Goal: Find contact information: Find contact information

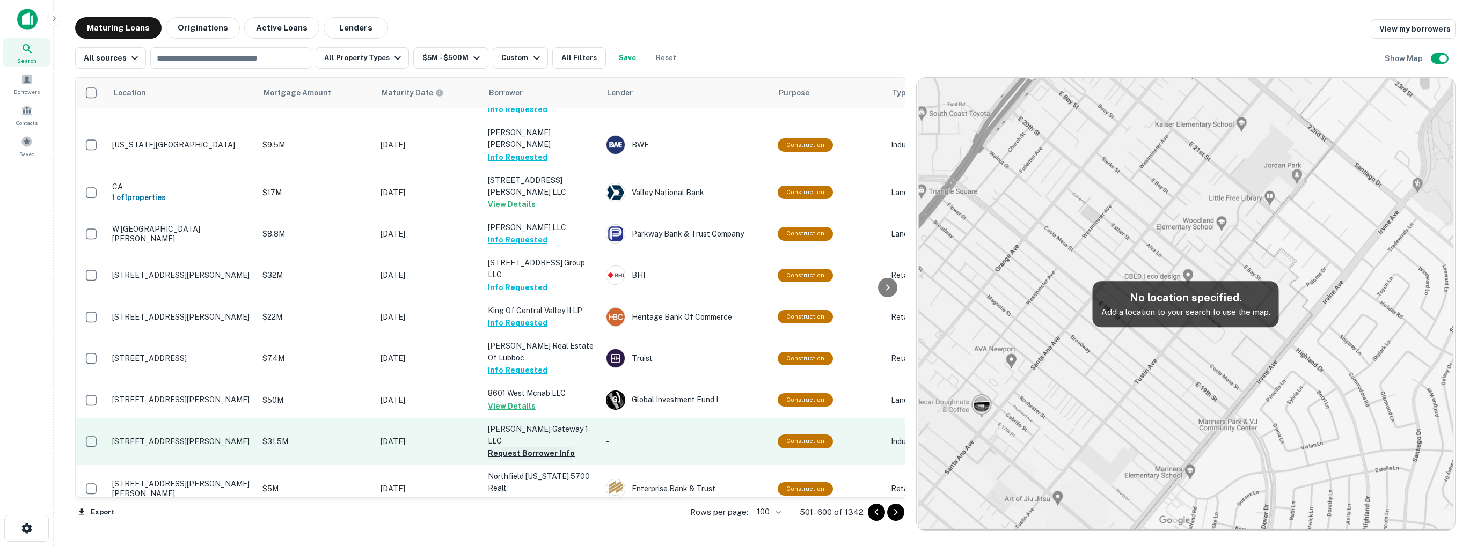
scroll to position [2066, 0]
click at [544, 446] on button "Request Borrower Info" at bounding box center [531, 452] width 87 height 13
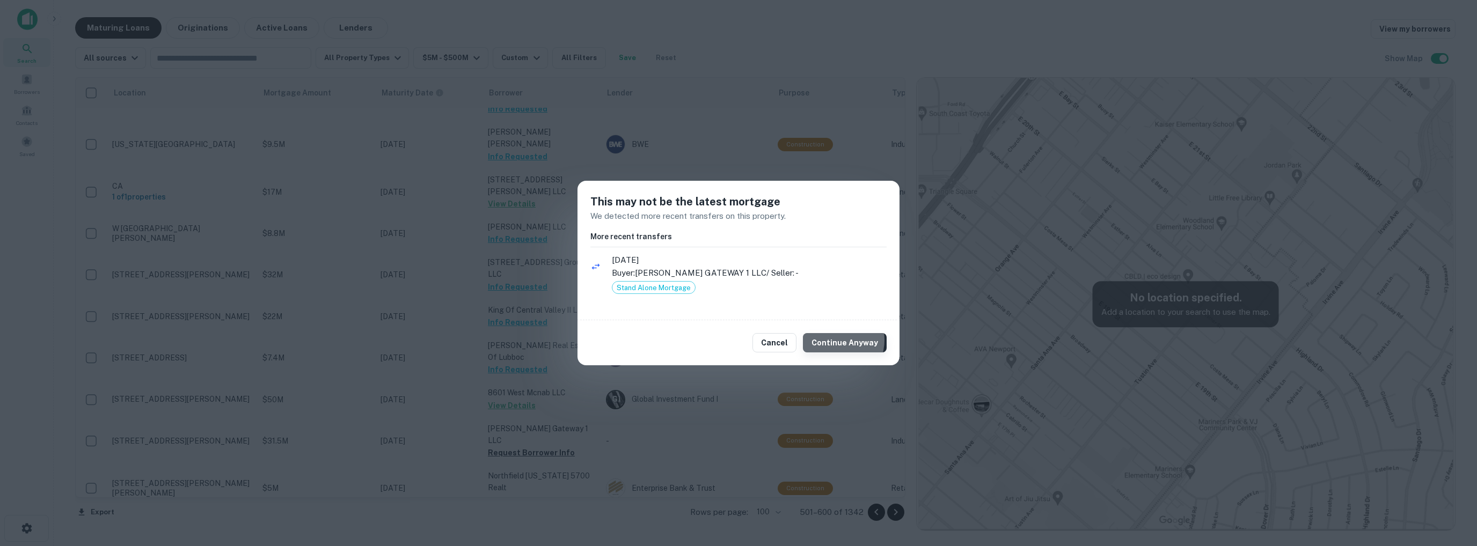
click at [839, 340] on button "Continue Anyway" at bounding box center [845, 342] width 84 height 19
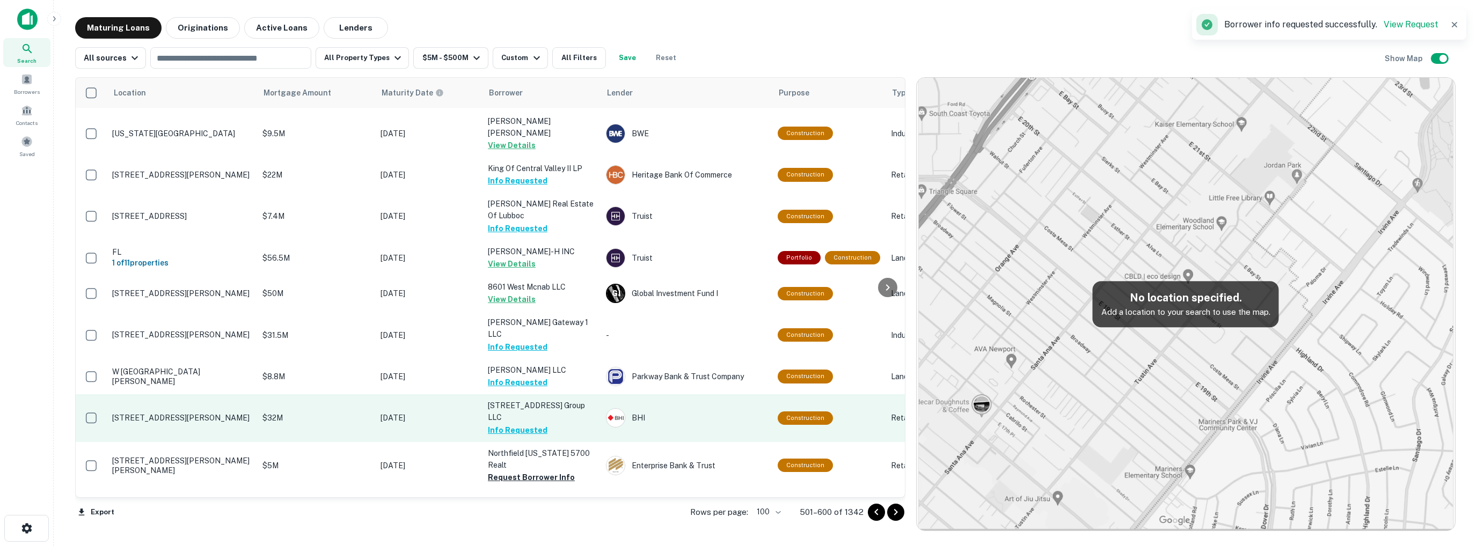
scroll to position [2174, 0]
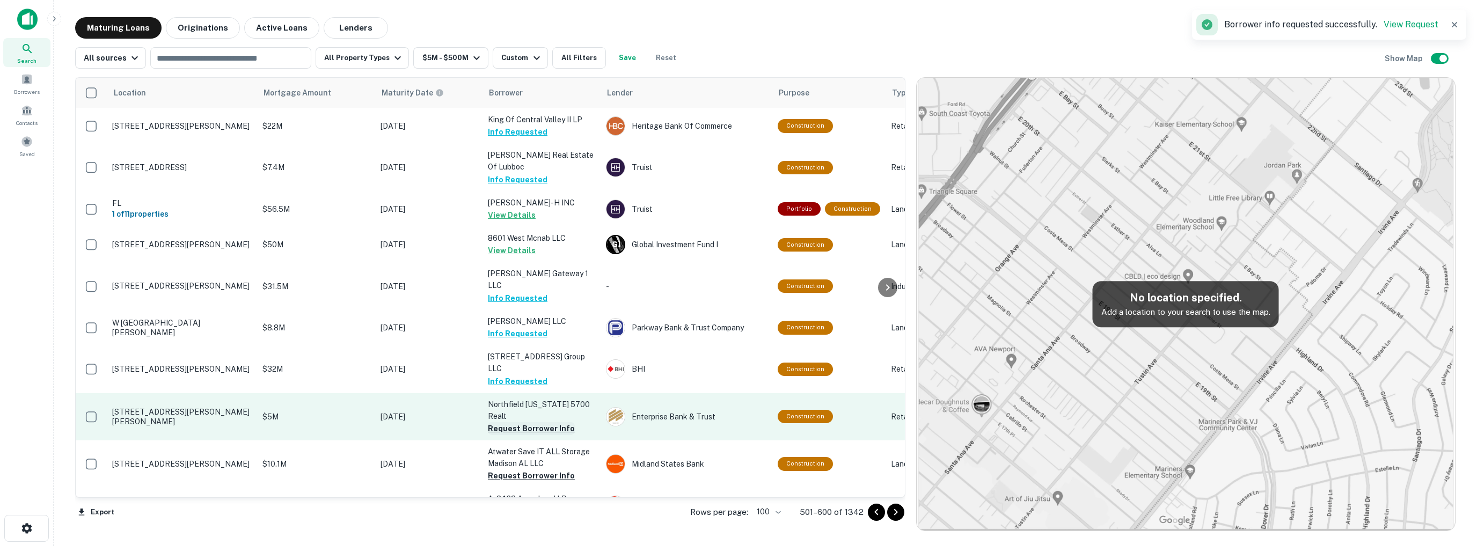
click at [526, 422] on button "Request Borrower Info" at bounding box center [531, 428] width 87 height 13
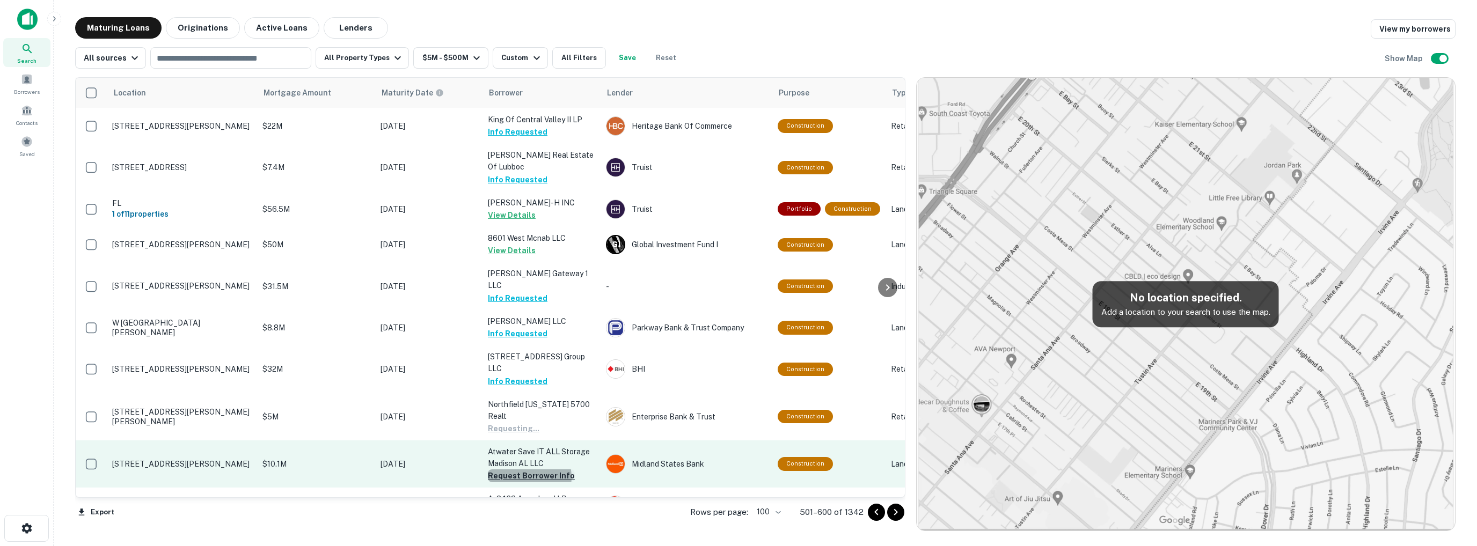
click at [529, 470] on button "Request Borrower Info" at bounding box center [531, 476] width 87 height 13
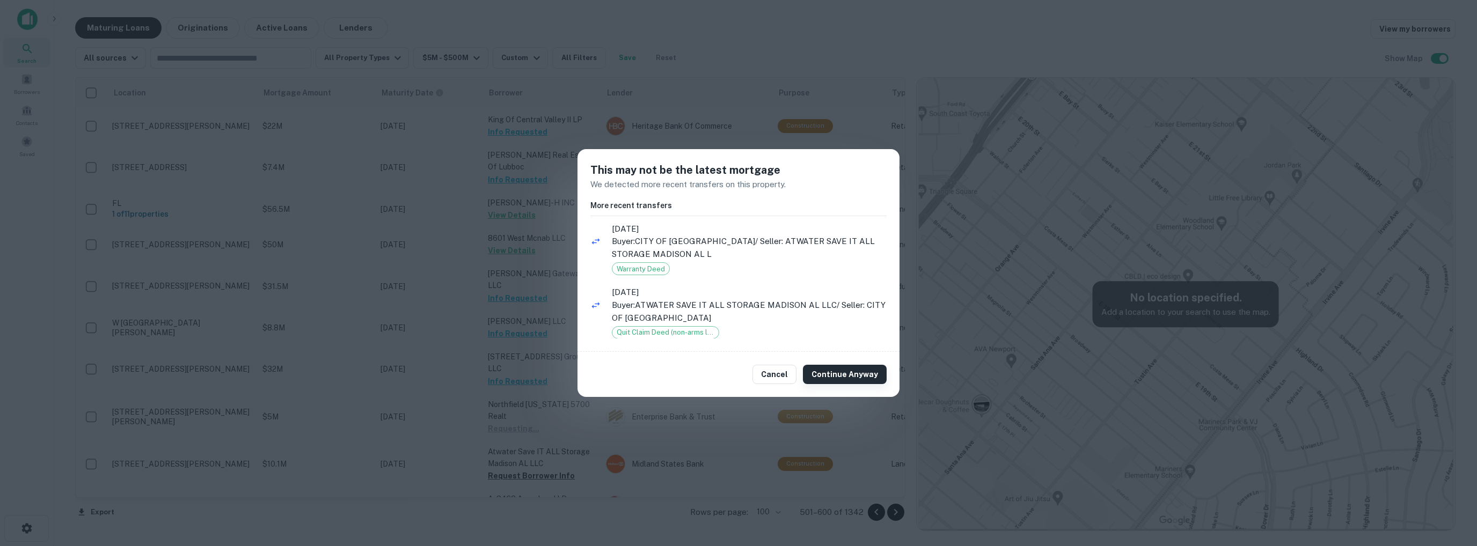
click at [844, 374] on button "Continue Anyway" at bounding box center [845, 374] width 84 height 19
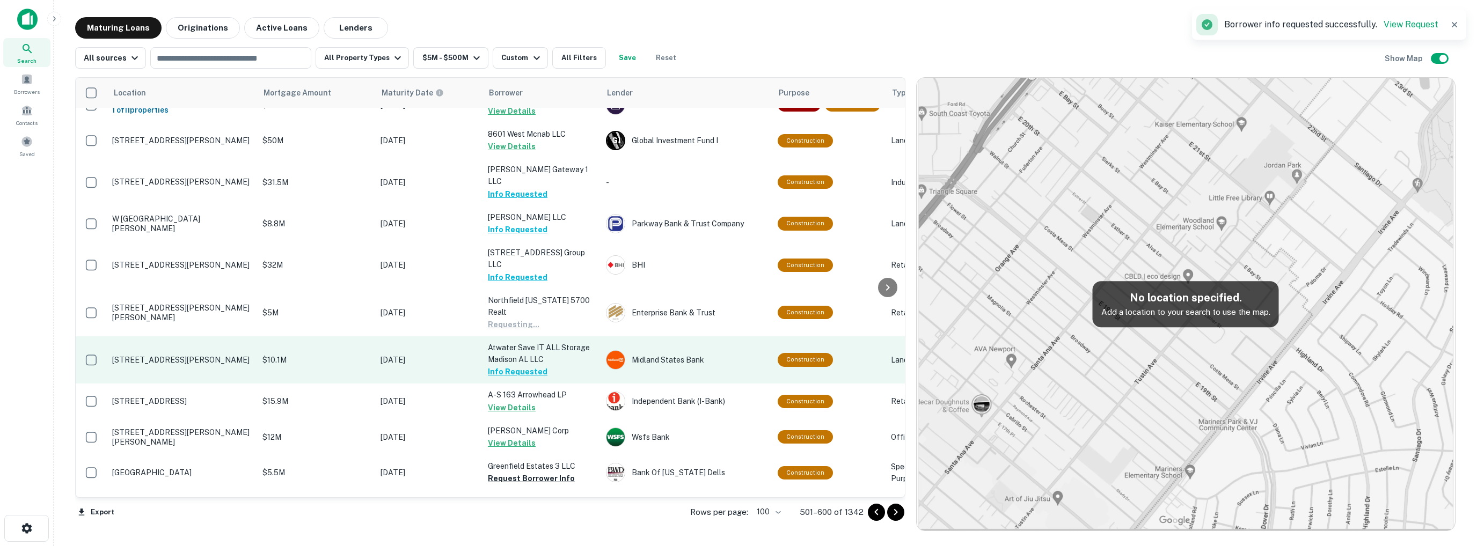
scroll to position [2281, 0]
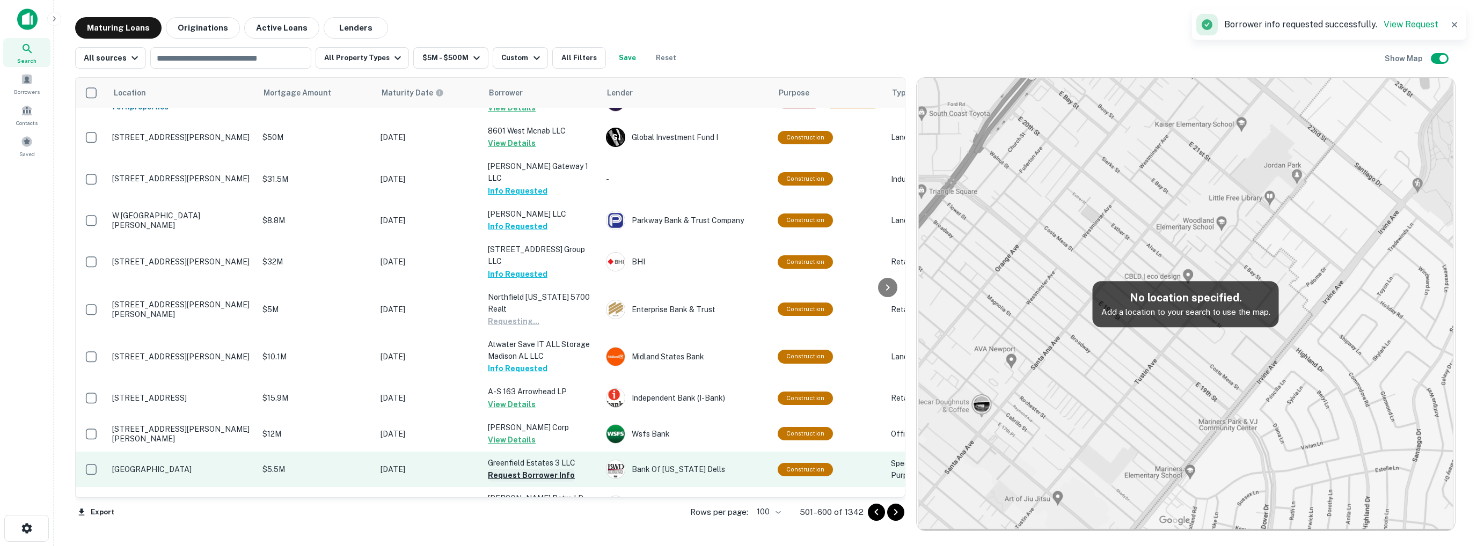
click at [540, 469] on button "Request Borrower Info" at bounding box center [531, 475] width 87 height 13
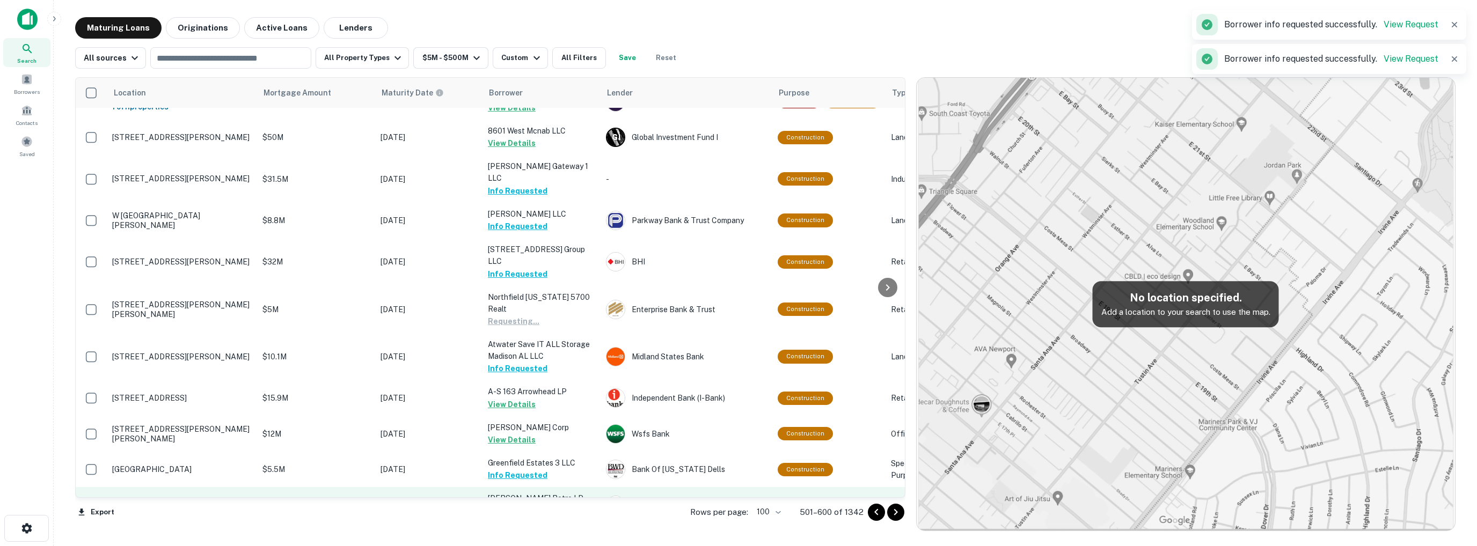
click at [536, 505] on button "Request Borrower Info" at bounding box center [531, 511] width 87 height 13
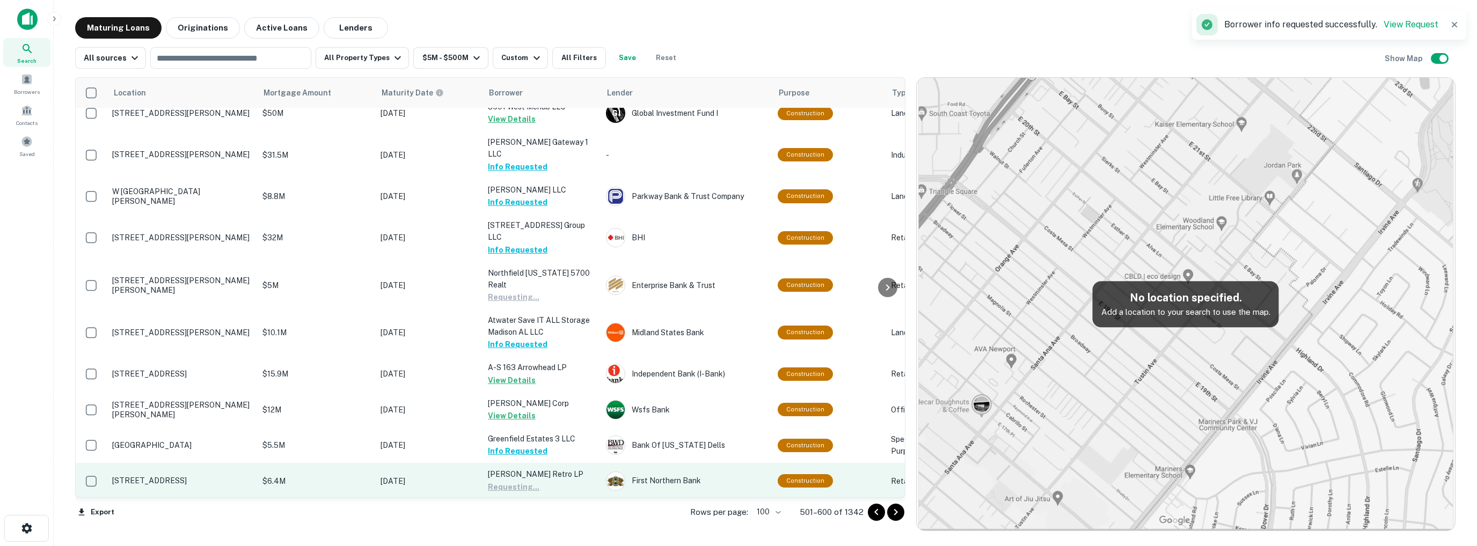
scroll to position [2335, 0]
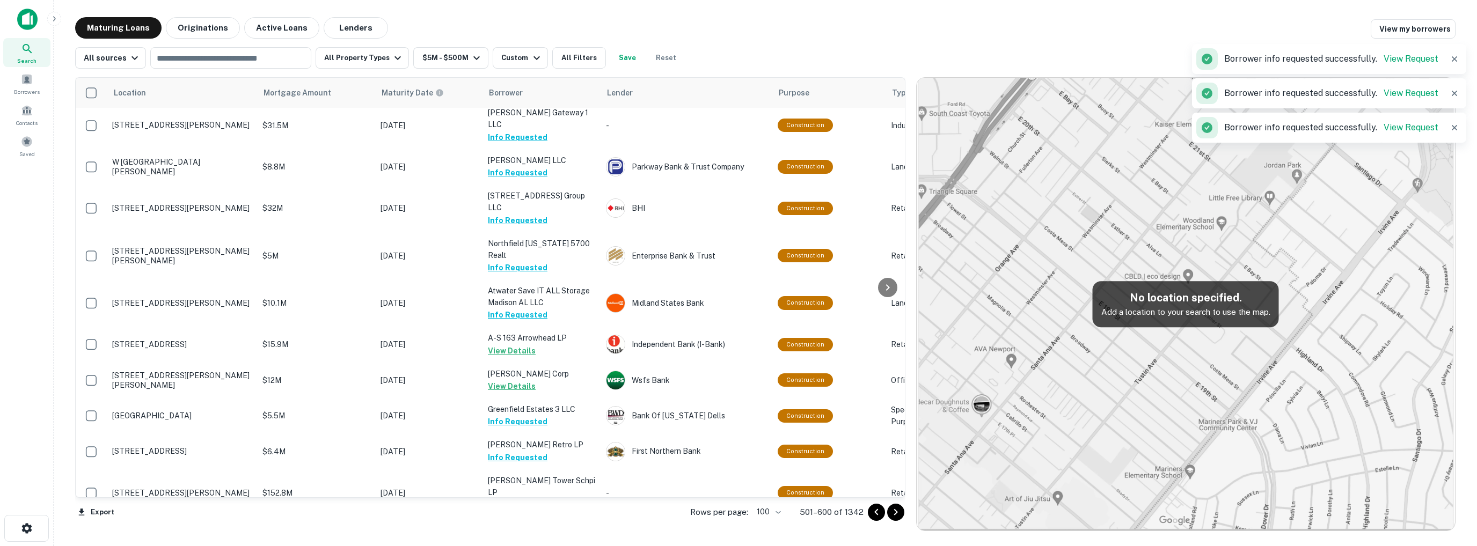
click at [528, 534] on button "Request Borrower Info" at bounding box center [531, 540] width 87 height 13
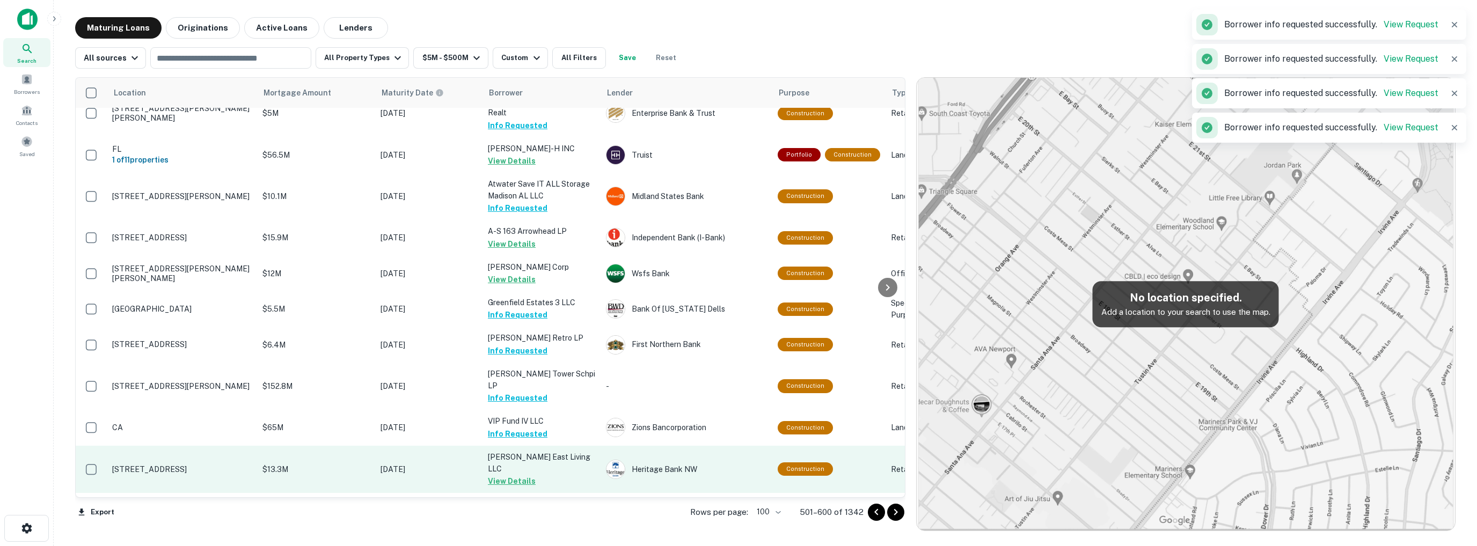
scroll to position [2442, 0]
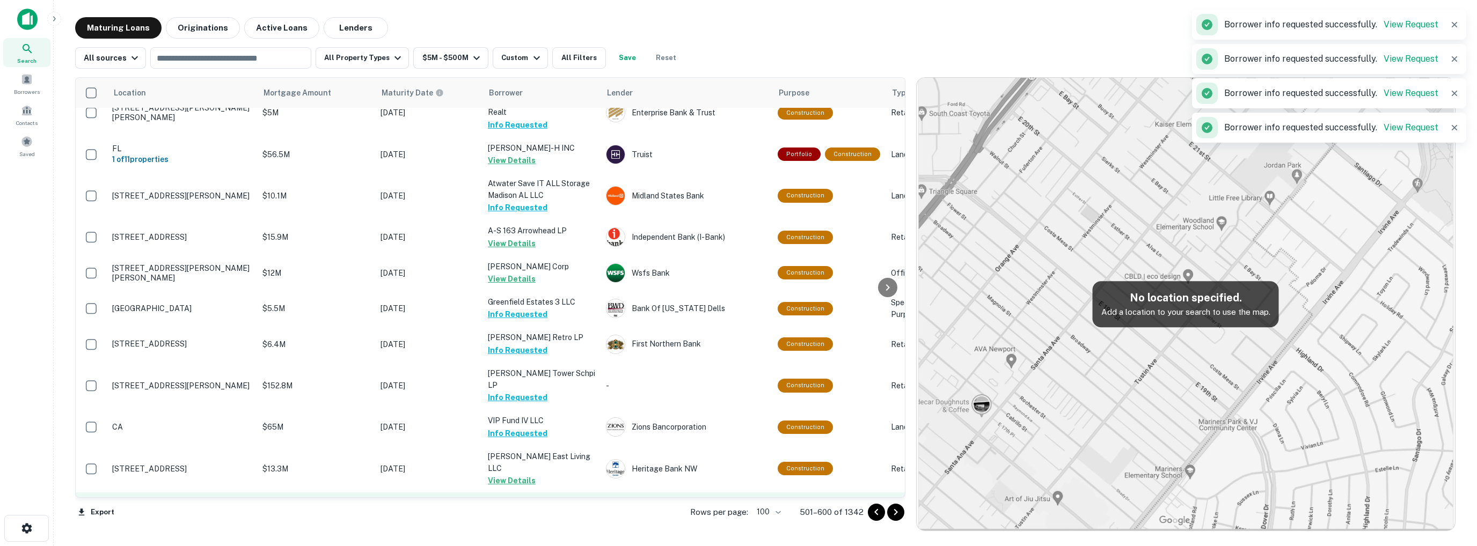
click at [520, 510] on button "Request Borrower Info" at bounding box center [531, 516] width 87 height 13
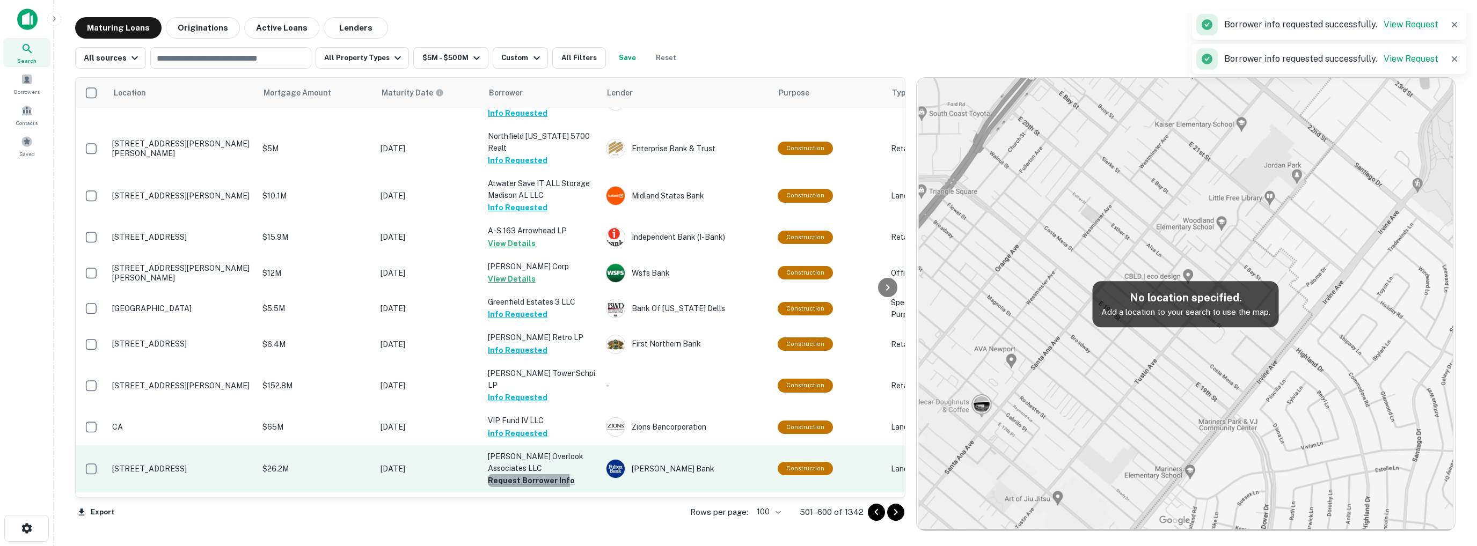
click at [522, 474] on button "Request Borrower Info" at bounding box center [531, 480] width 87 height 13
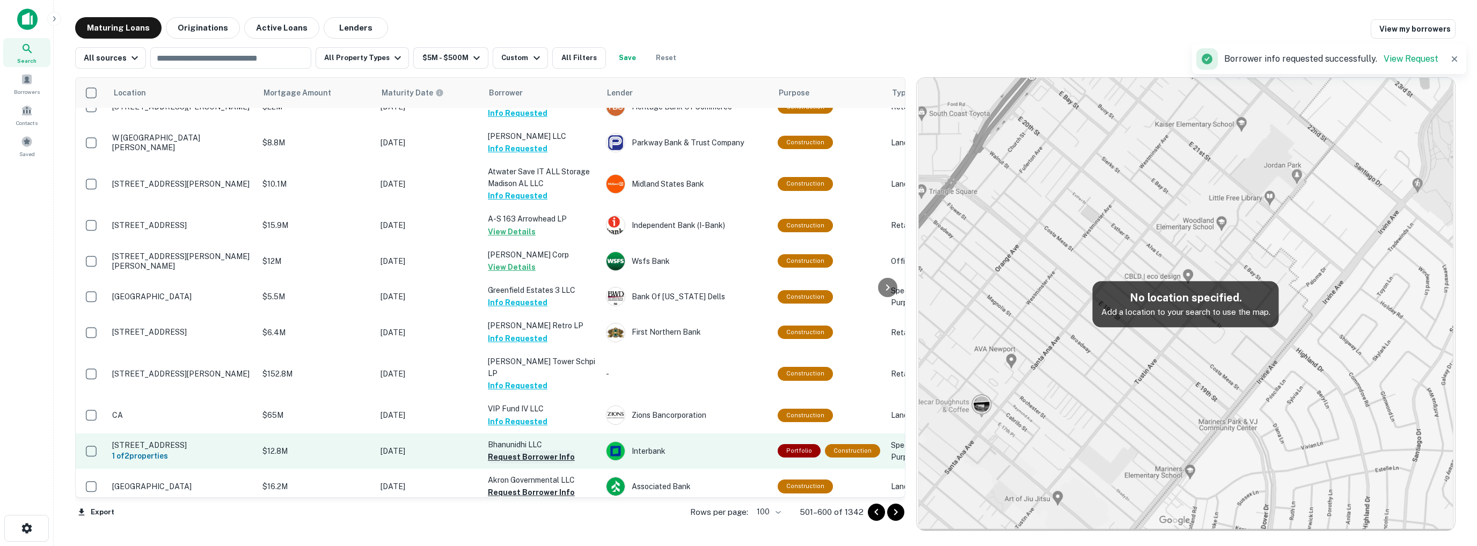
click at [520, 451] on button "Request Borrower Info" at bounding box center [531, 457] width 87 height 13
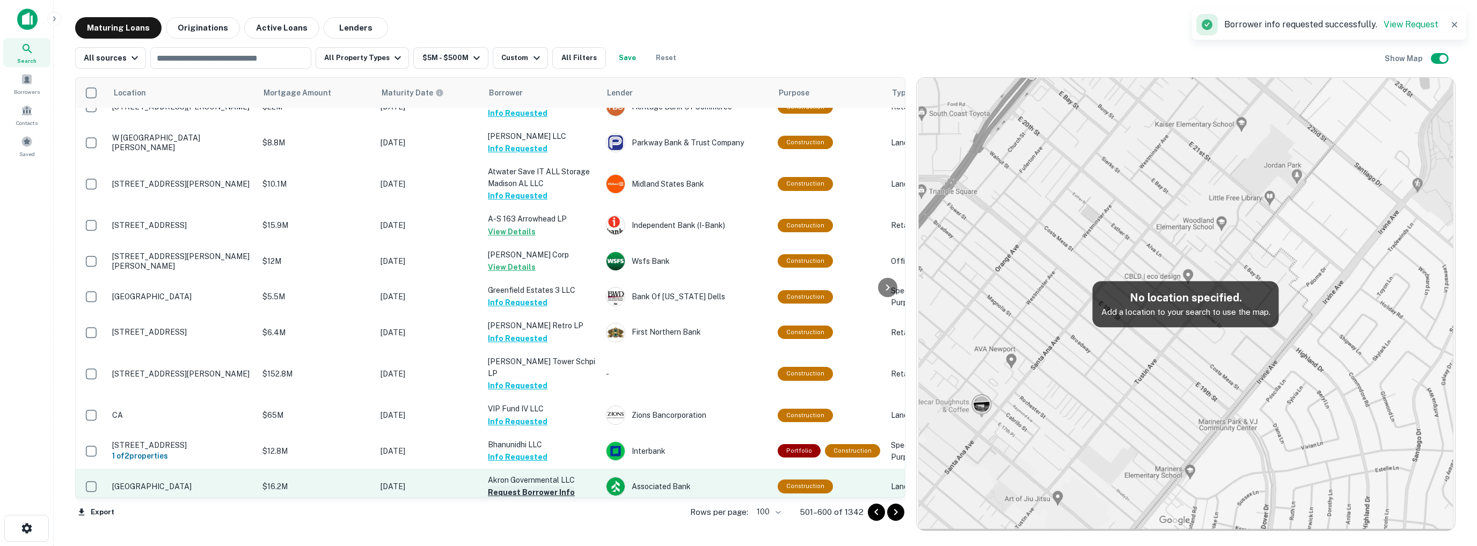
click at [536, 486] on button "Request Borrower Info" at bounding box center [531, 492] width 87 height 13
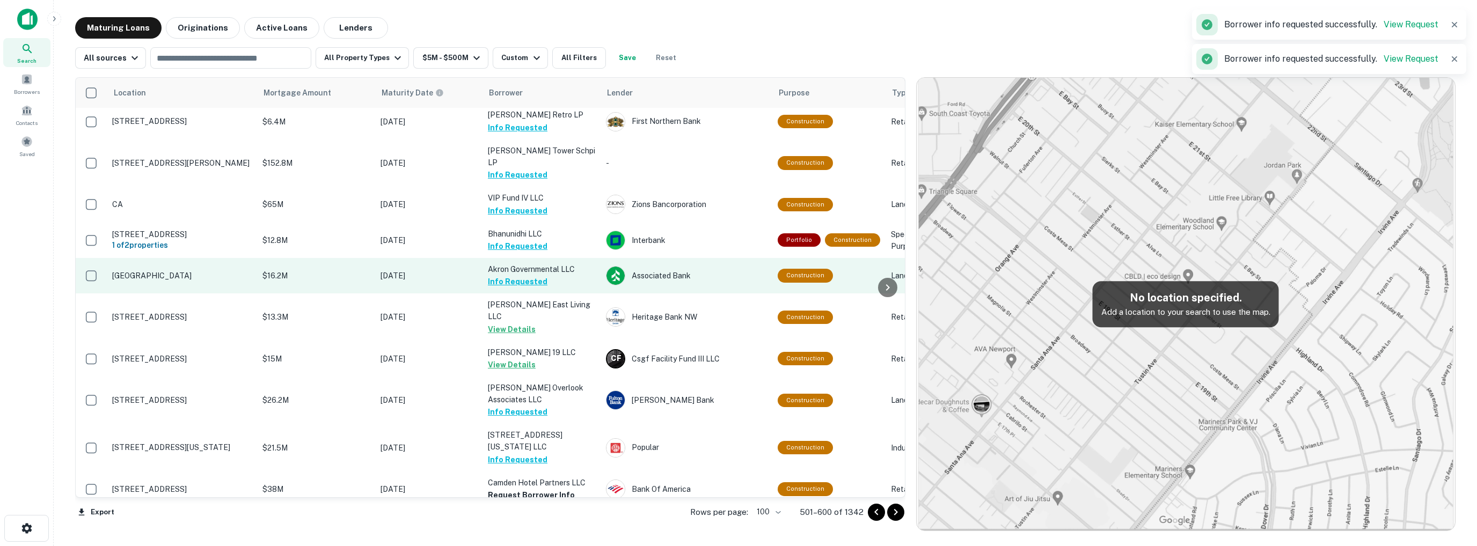
scroll to position [2657, 0]
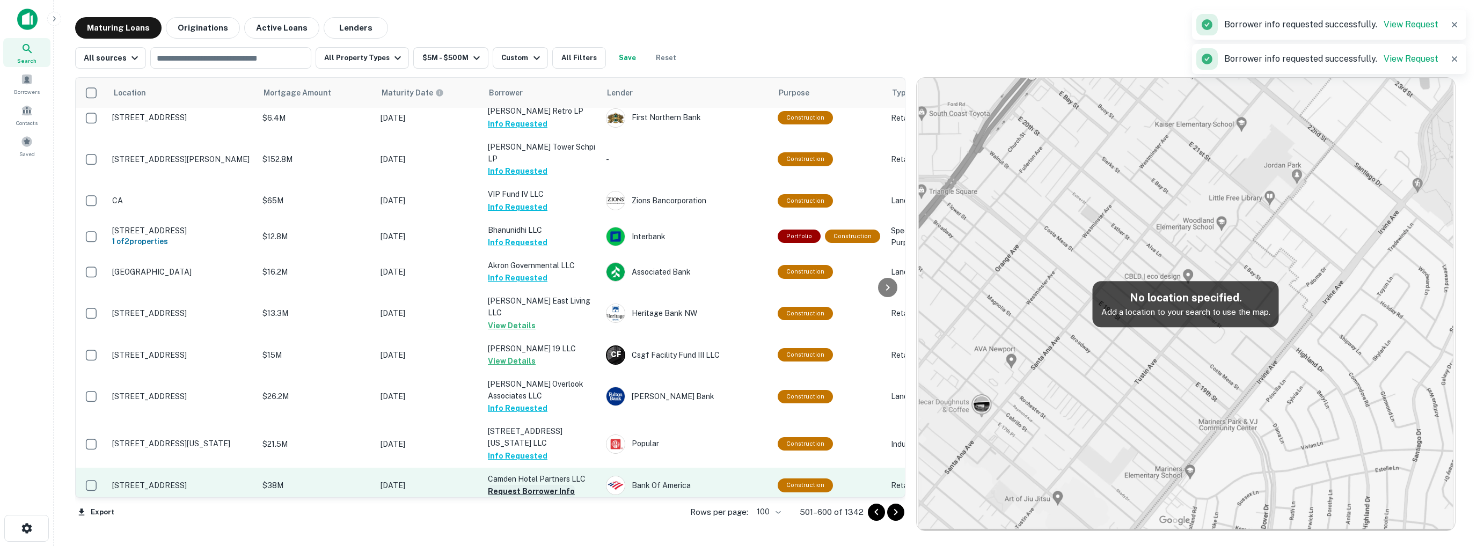
click at [526, 485] on button "Request Borrower Info" at bounding box center [531, 491] width 87 height 13
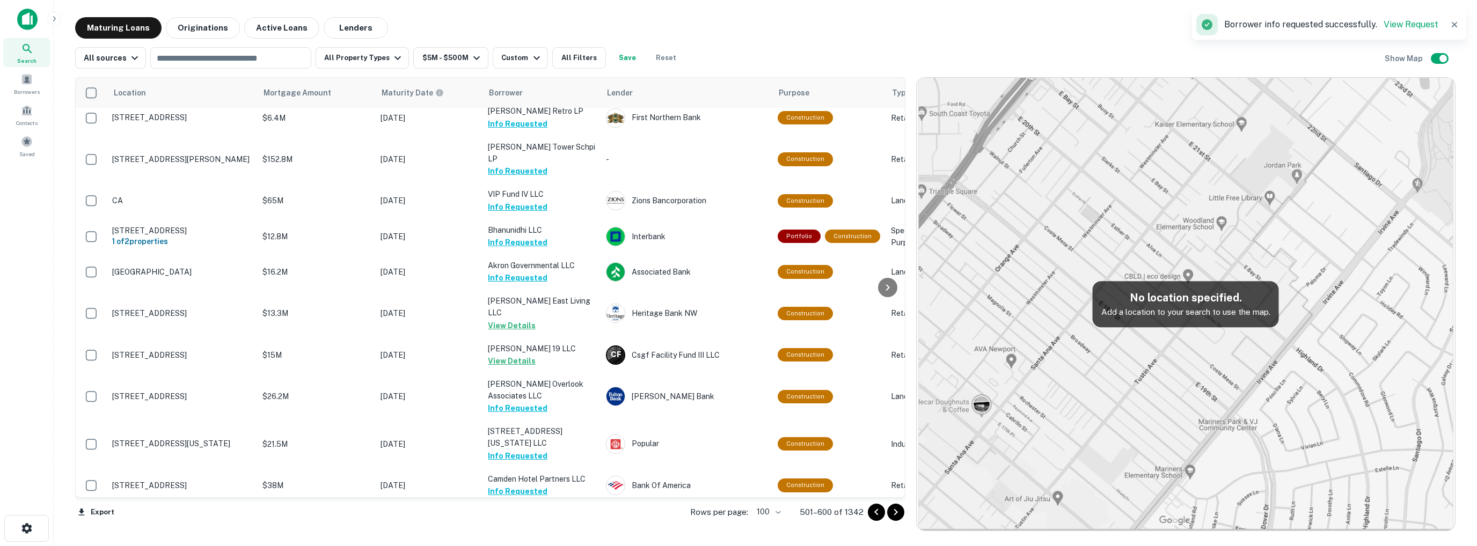
click at [529, 521] on button "Request Borrower Info" at bounding box center [531, 527] width 87 height 13
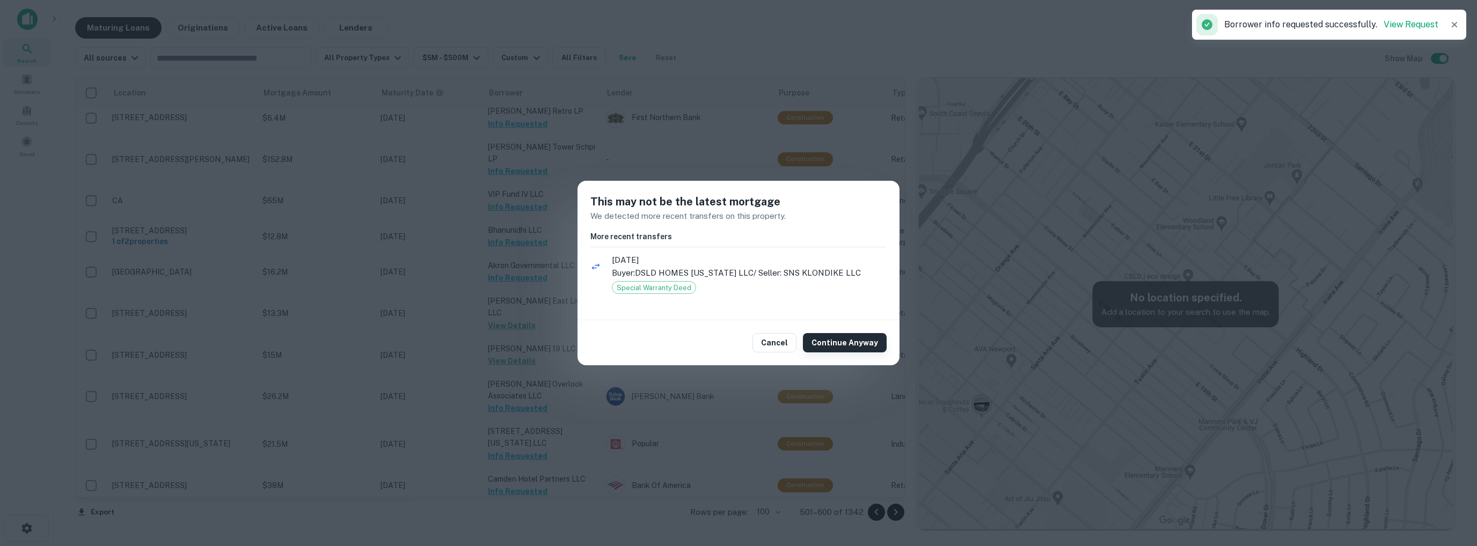
click at [849, 340] on button "Continue Anyway" at bounding box center [845, 342] width 84 height 19
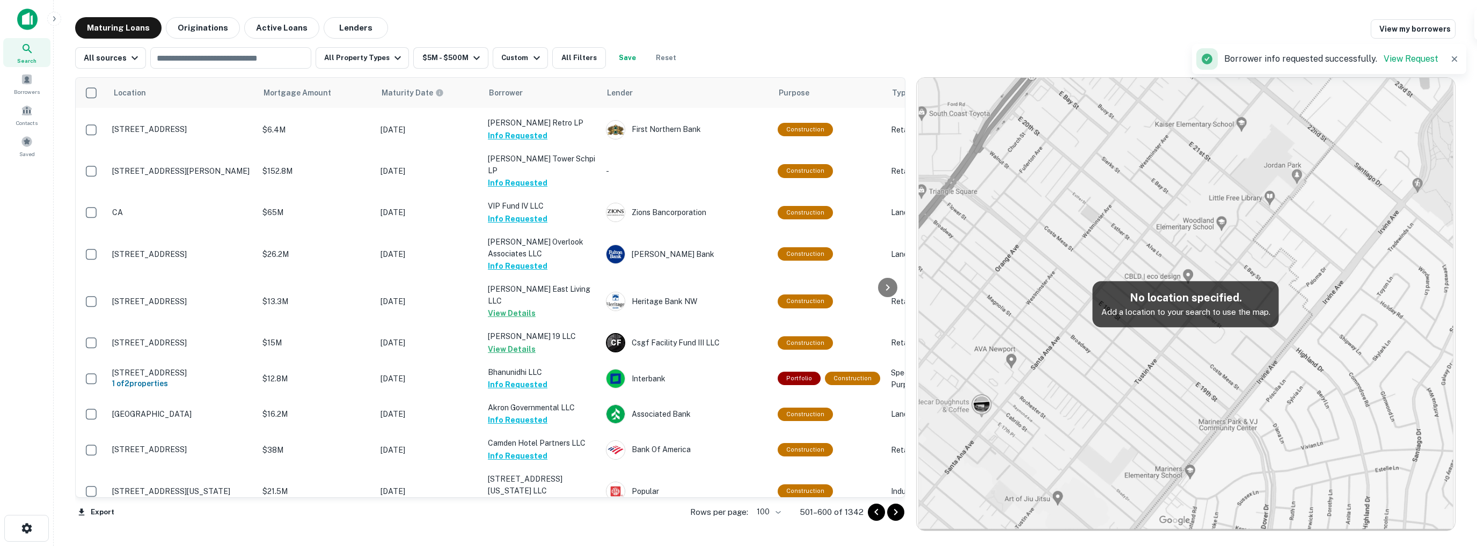
scroll to position [2818, 0]
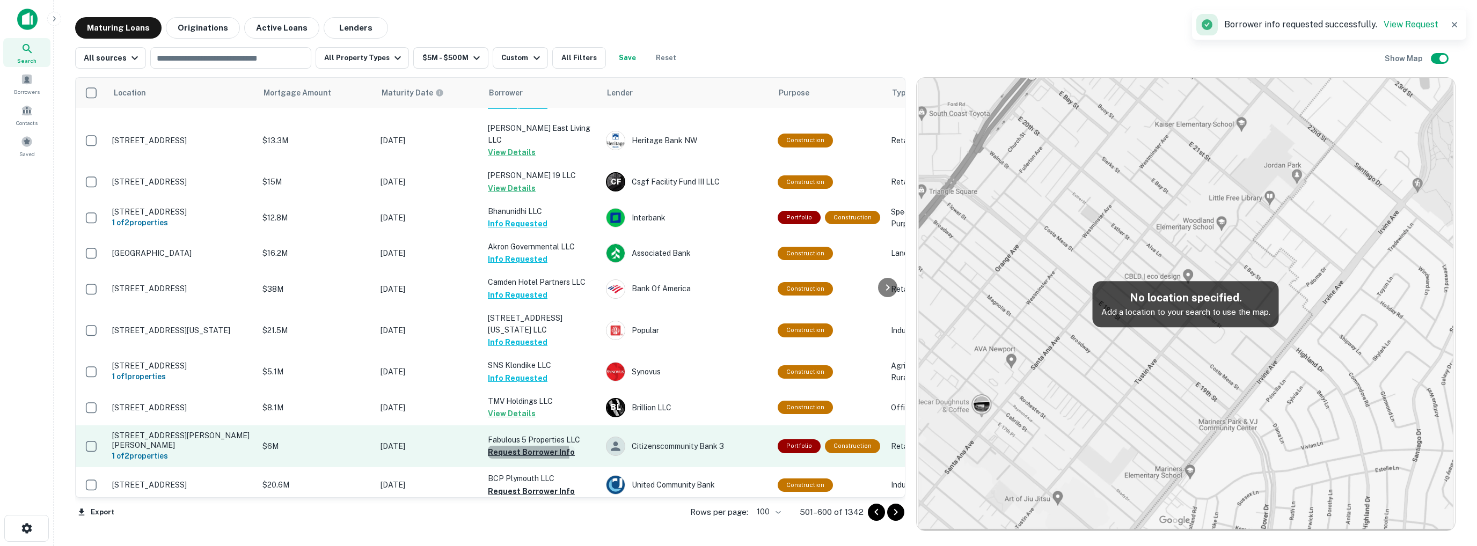
click at [527, 446] on button "Request Borrower Info" at bounding box center [531, 452] width 87 height 13
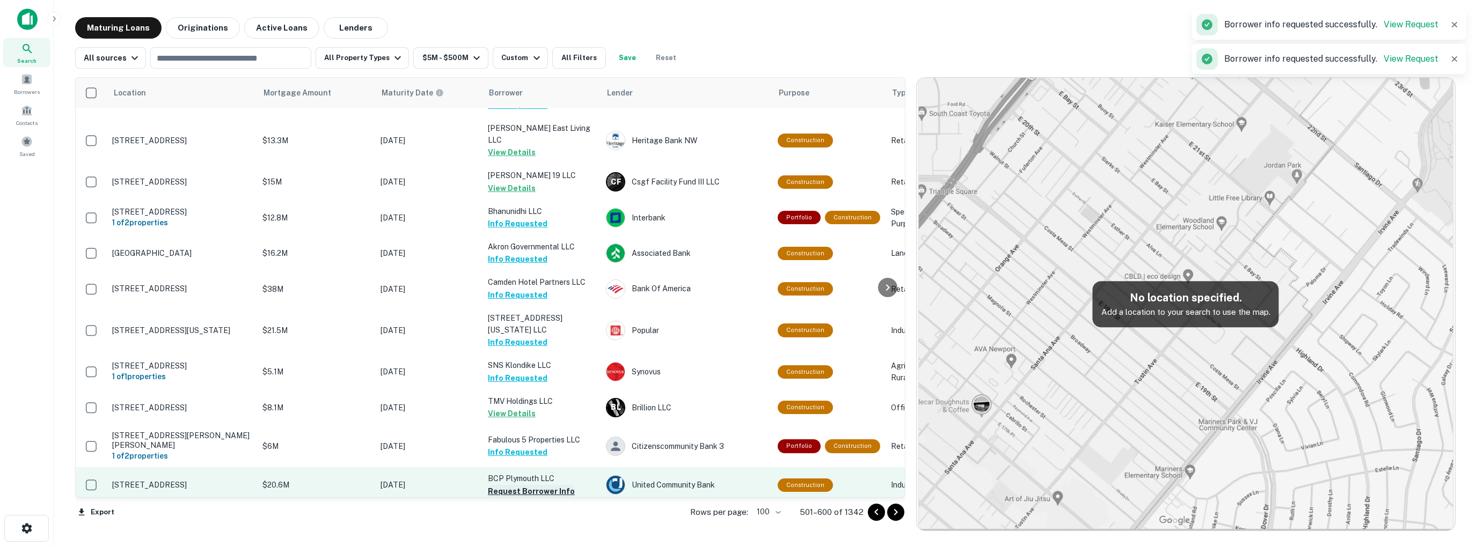
click at [526, 485] on button "Request Borrower Info" at bounding box center [531, 491] width 87 height 13
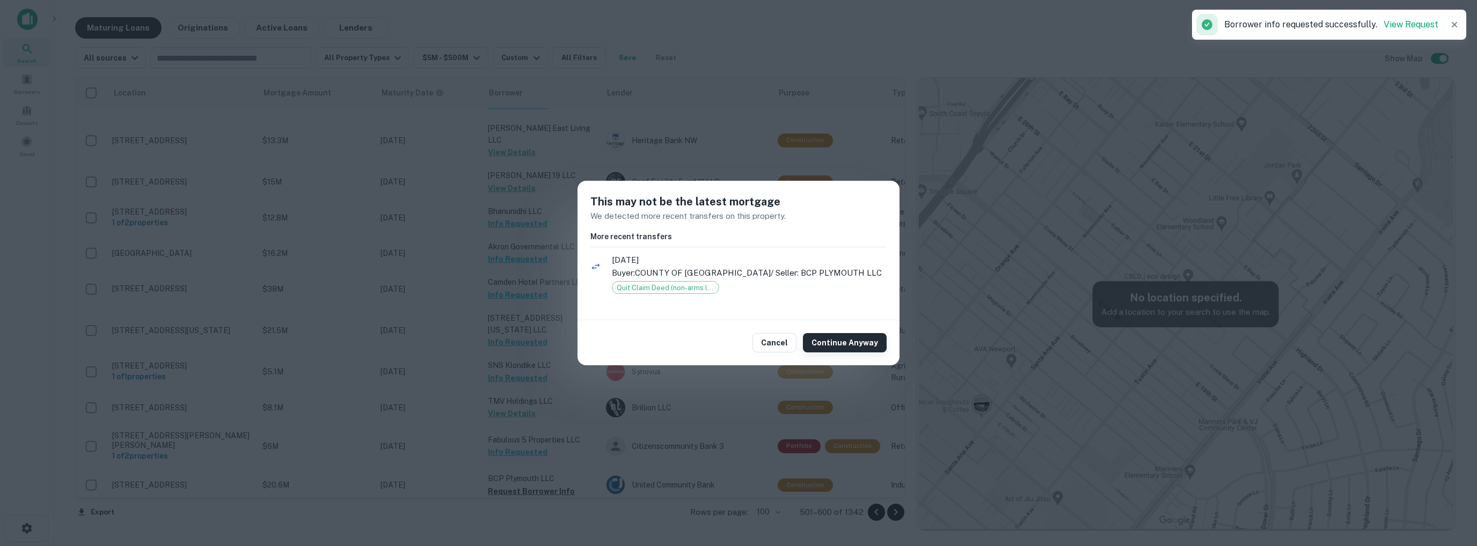
click at [824, 343] on button "Continue Anyway" at bounding box center [845, 342] width 84 height 19
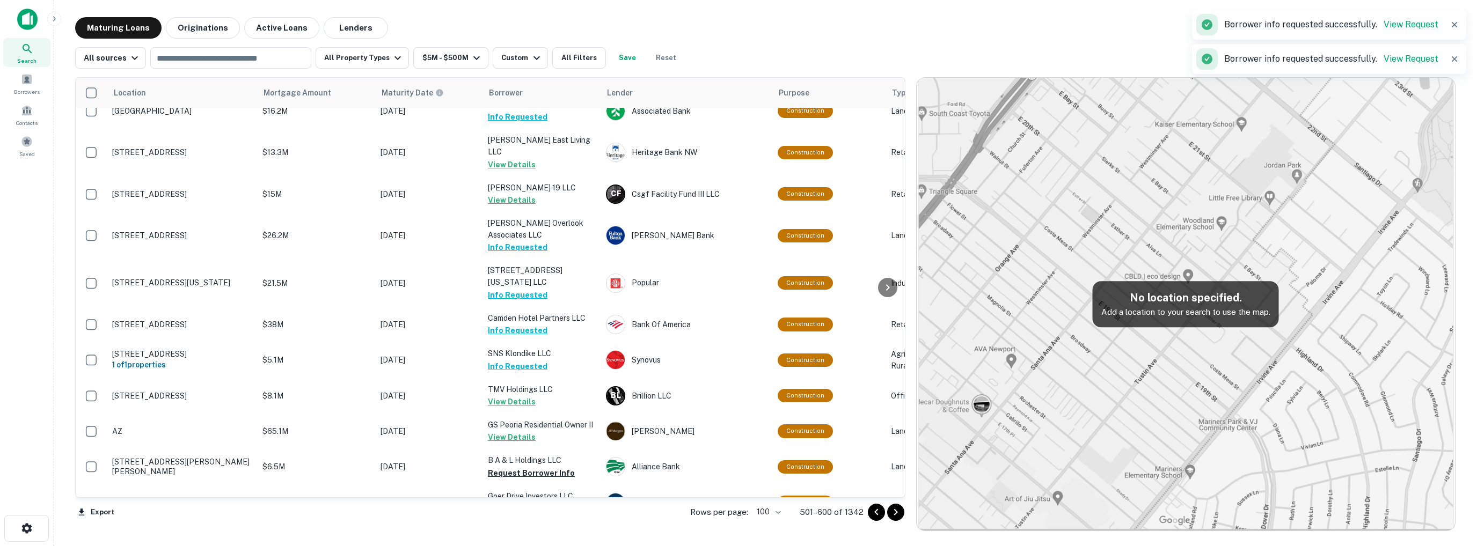
click at [527, 485] on td "Goer Drive Investors LLC View Details" at bounding box center [541, 502] width 118 height 35
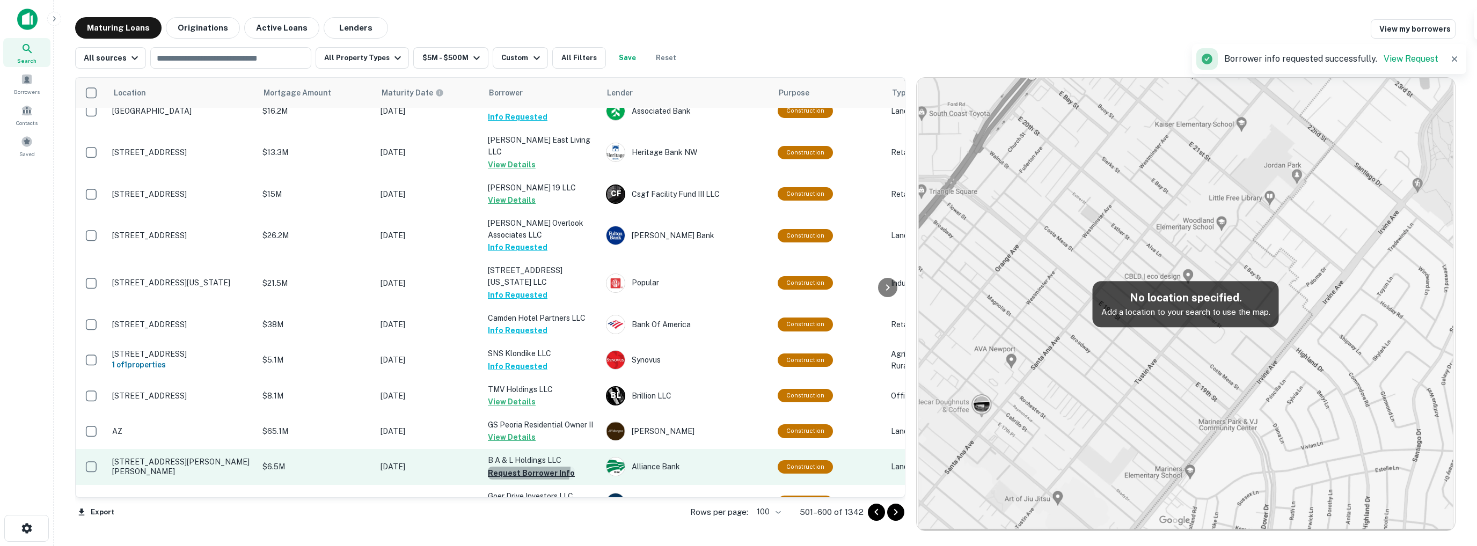
click at [527, 467] on button "Request Borrower Info" at bounding box center [531, 473] width 87 height 13
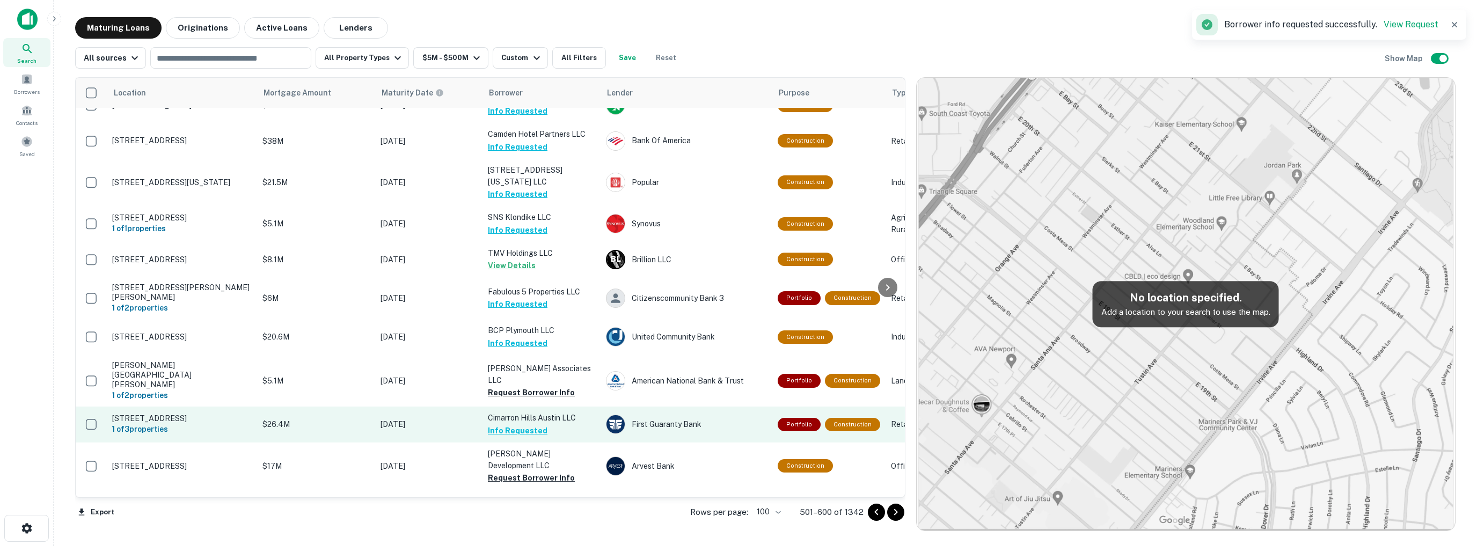
scroll to position [2925, 0]
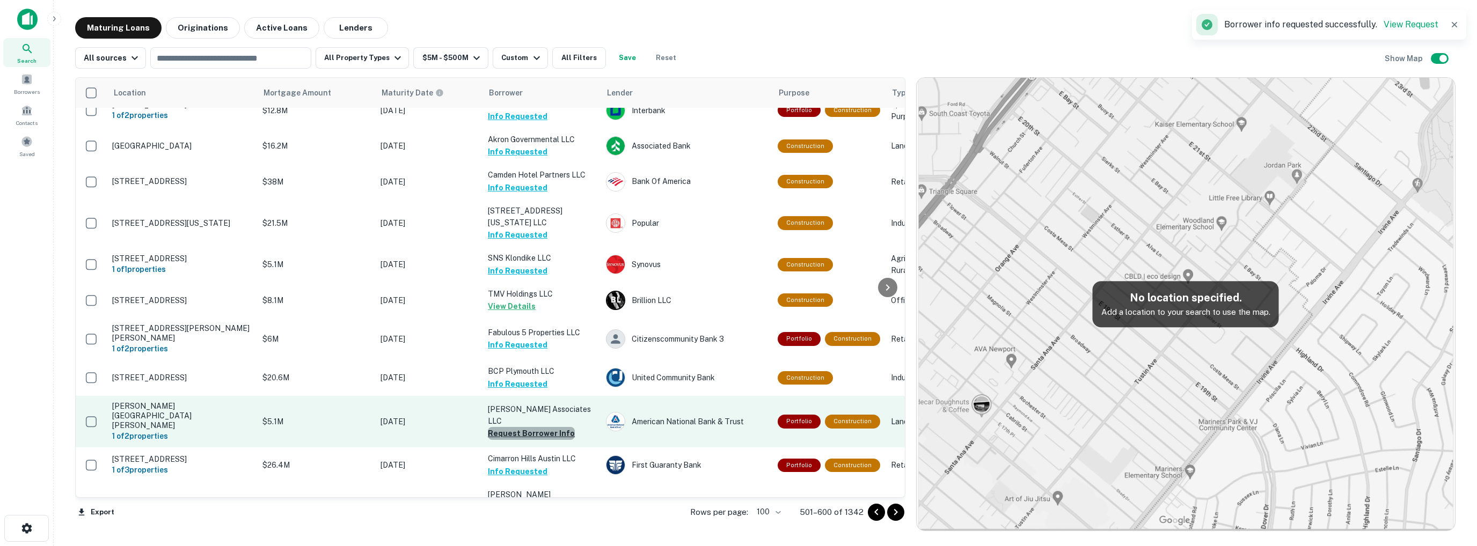
click at [531, 427] on button "Request Borrower Info" at bounding box center [531, 433] width 87 height 13
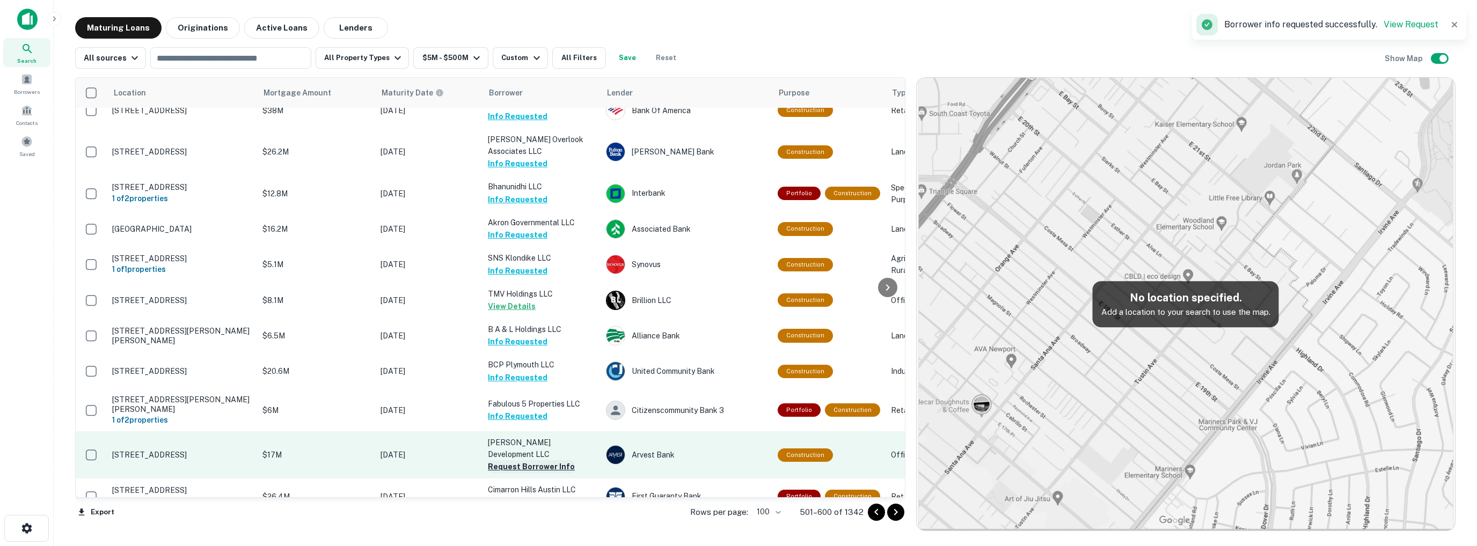
click at [525, 460] on button "Request Borrower Info" at bounding box center [531, 466] width 87 height 13
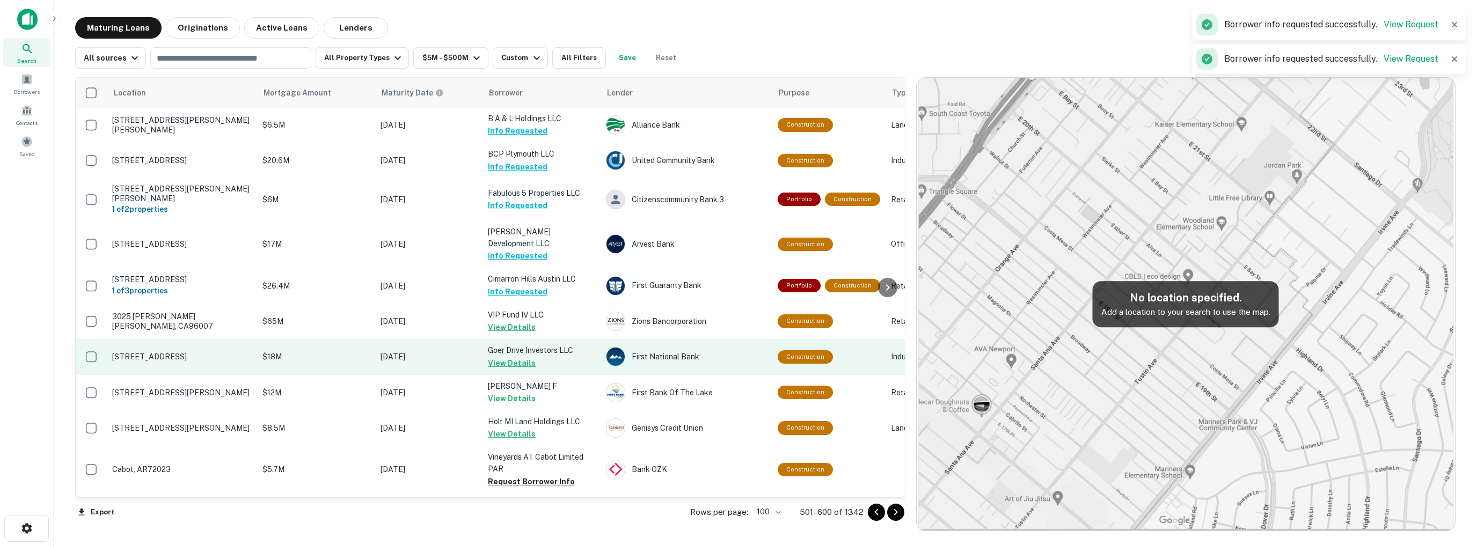
scroll to position [3140, 0]
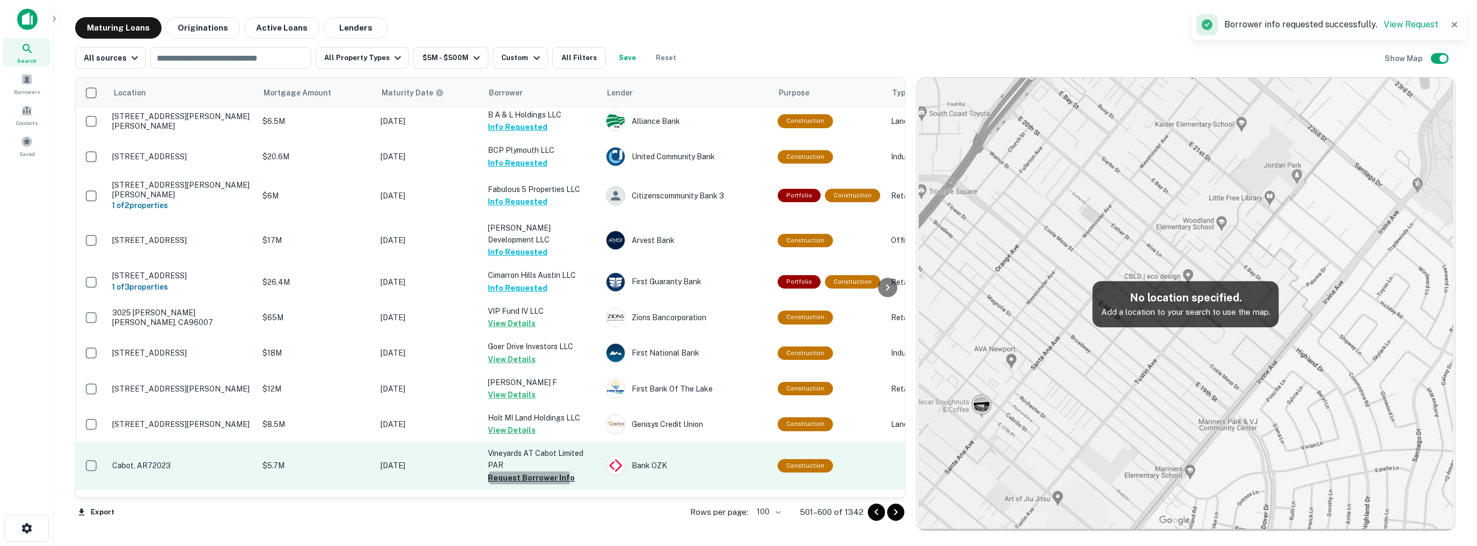
click at [526, 472] on button "Request Borrower Info" at bounding box center [531, 478] width 87 height 13
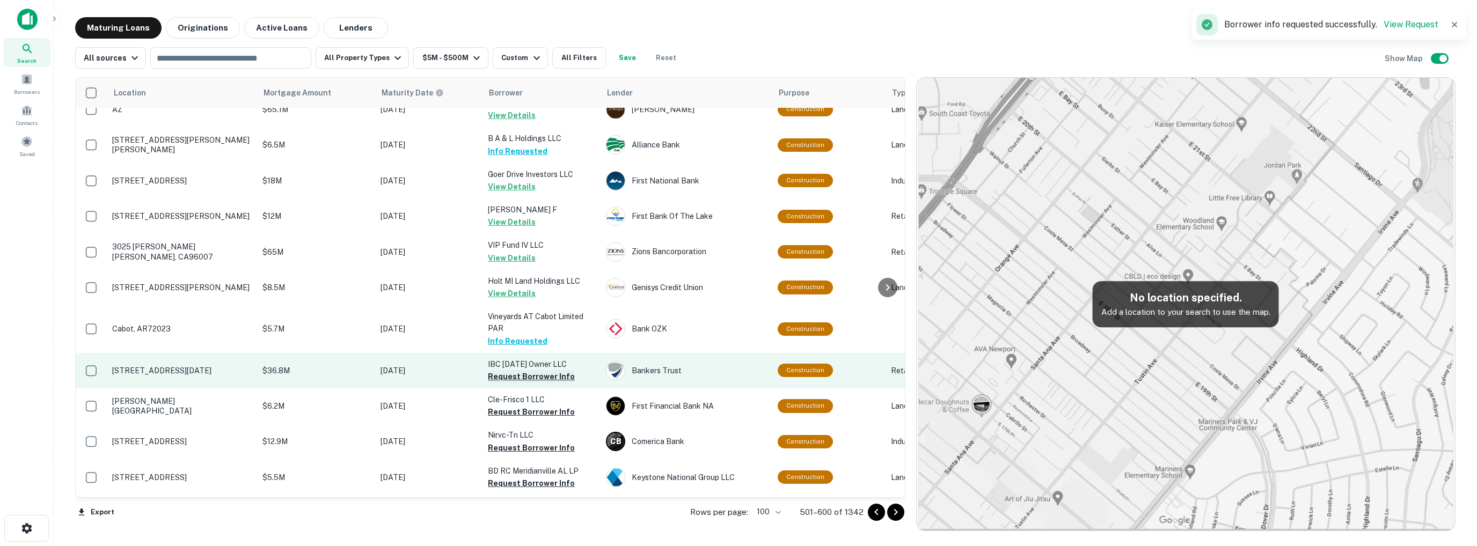
click at [523, 370] on button "Request Borrower Info" at bounding box center [531, 376] width 87 height 13
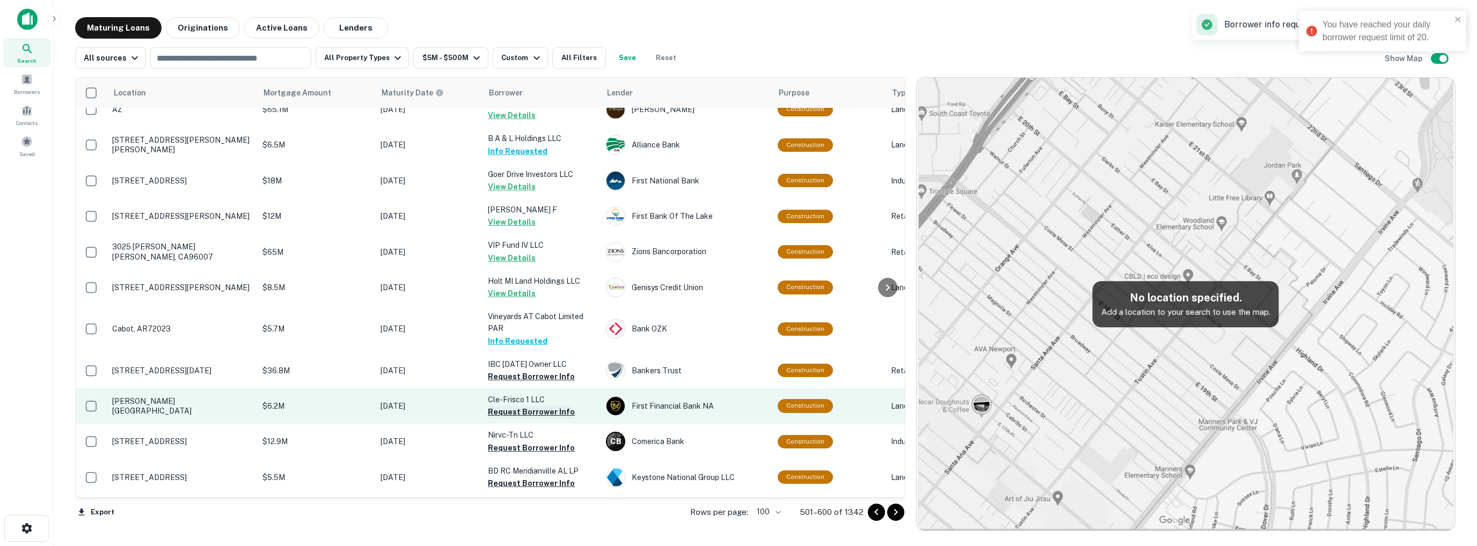
click at [523, 406] on button "Request Borrower Info" at bounding box center [531, 412] width 87 height 13
